Goal: Find specific page/section: Find specific page/section

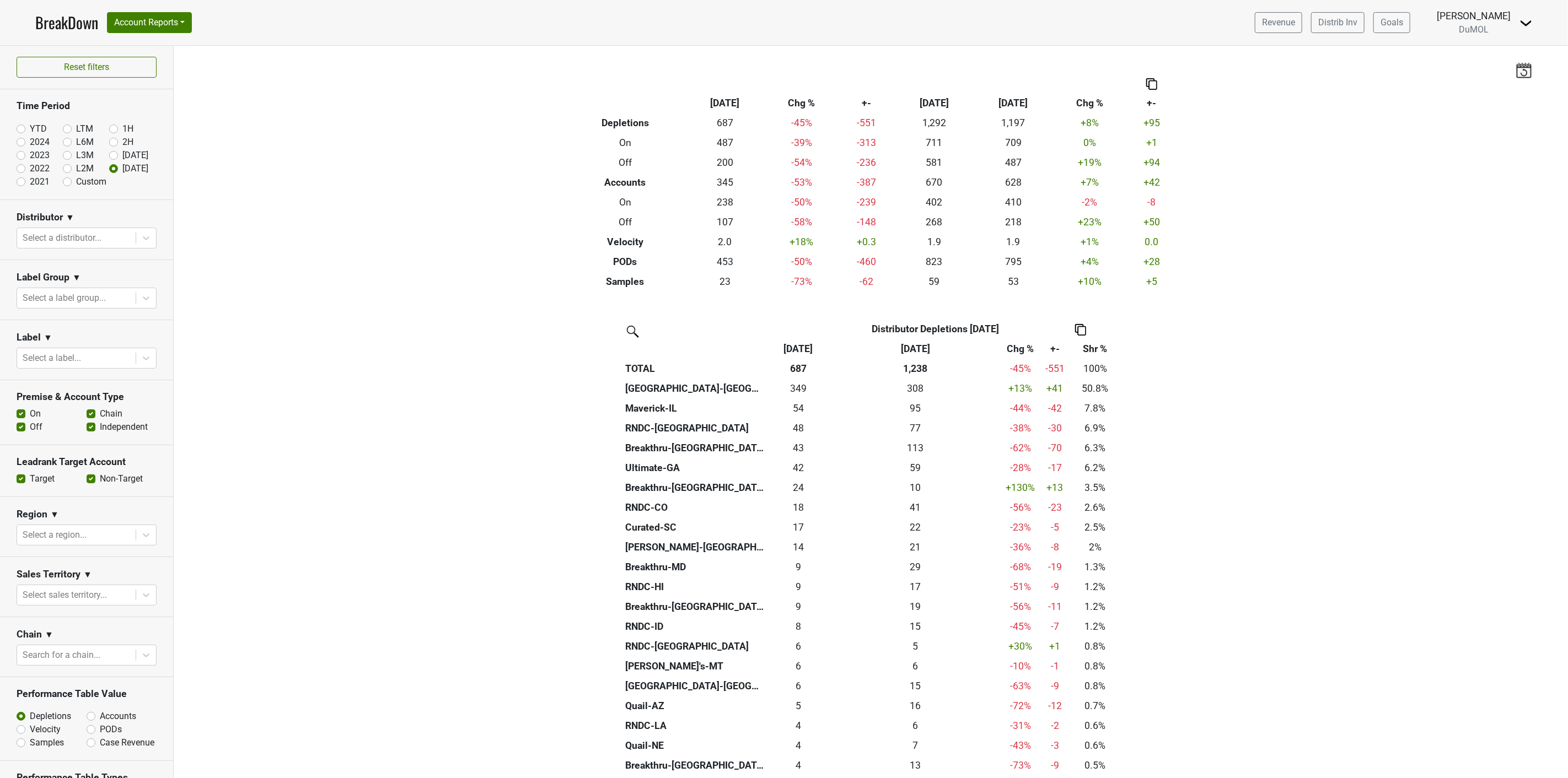
drag, startPoint x: 231, startPoint y: 466, endPoint x: 229, endPoint y: 433, distance: 33.1
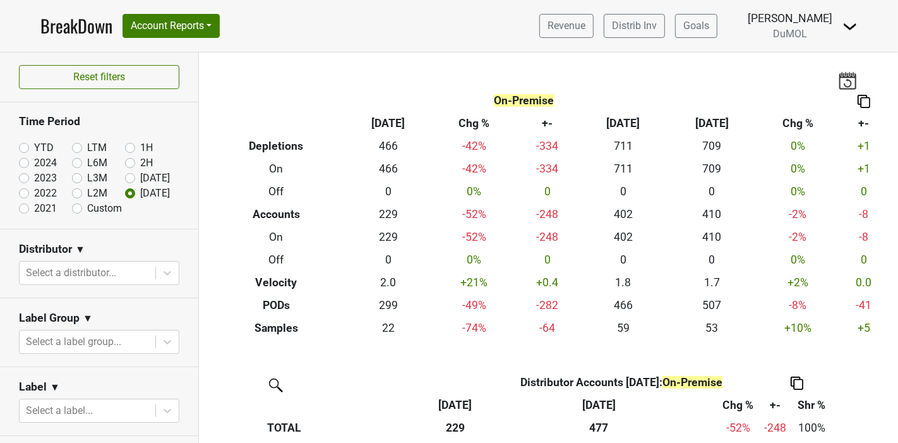
scroll to position [288, 0]
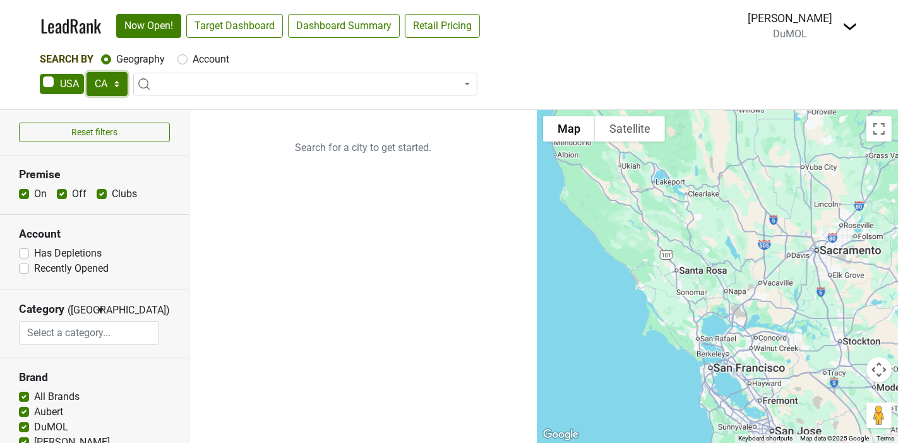
click at [105, 88] on select "AK AL AR AZ CA CO CT DC DE FL GA HI IA ID IL IN KS KY LA MA MD ME MI MN MO MS M…" at bounding box center [107, 84] width 41 height 24
select select "IL"
click at [87, 72] on select "AK AL AR AZ CA CO CT DC DE FL GA HI IA ID IL IN KS KY LA MA MD ME MI MN MO MS M…" at bounding box center [107, 84] width 41 height 24
click at [239, 29] on link "Target Dashboard" at bounding box center [234, 26] width 97 height 24
